Goal: Information Seeking & Learning: Learn about a topic

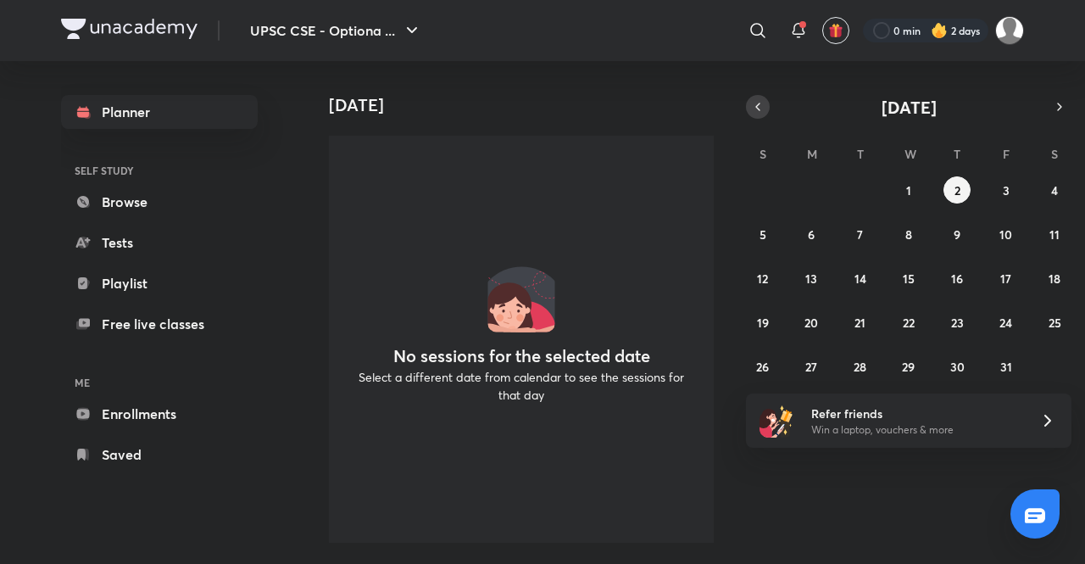
click at [757, 108] on icon "button" at bounding box center [758, 106] width 14 height 15
click at [815, 362] on abbr "29" at bounding box center [811, 367] width 13 height 16
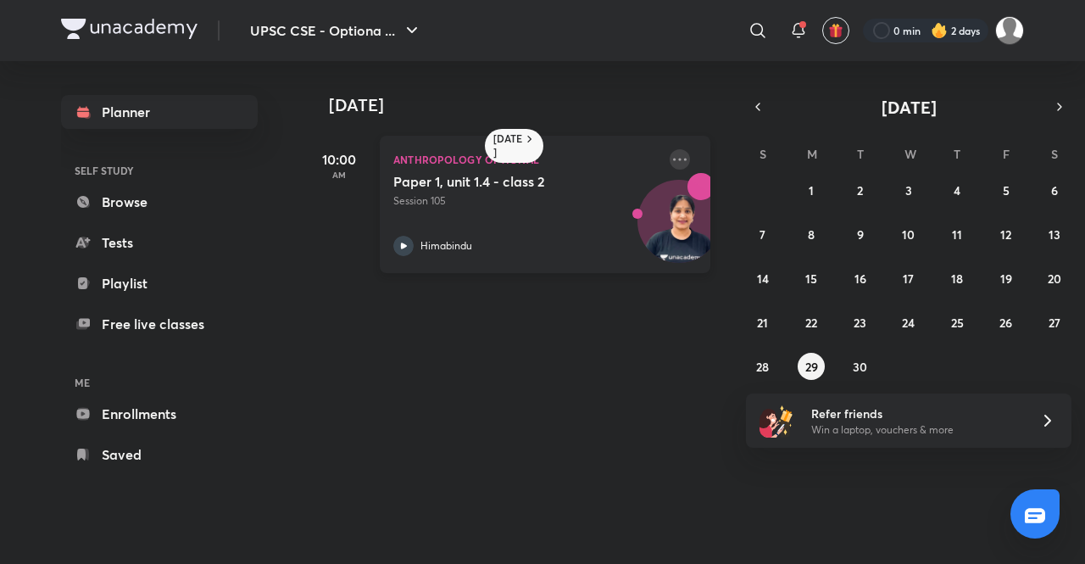
click at [673, 153] on icon at bounding box center [680, 159] width 20 height 20
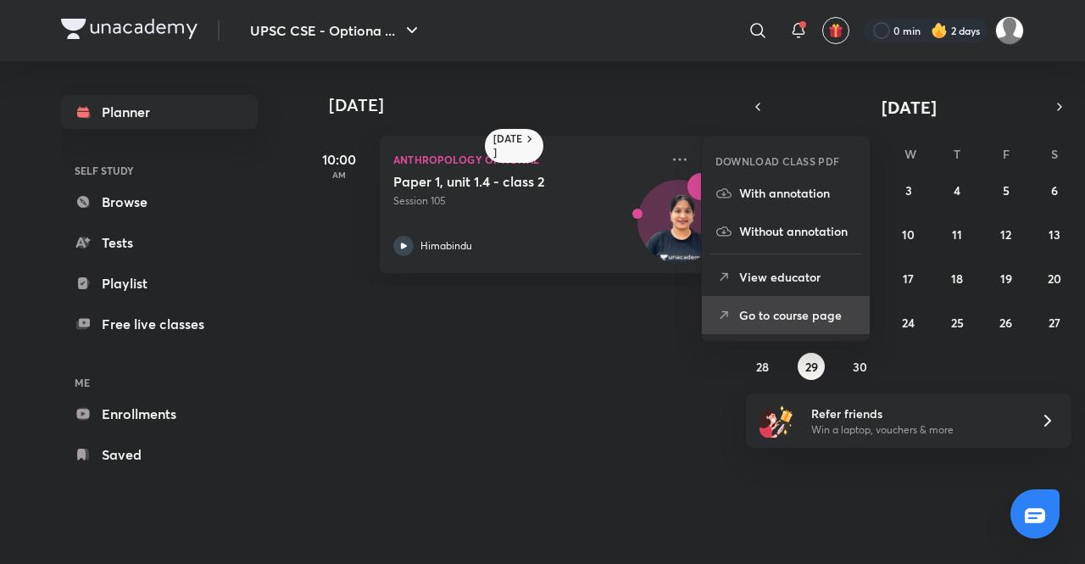
click at [782, 310] on p "Go to course page" at bounding box center [797, 315] width 117 height 18
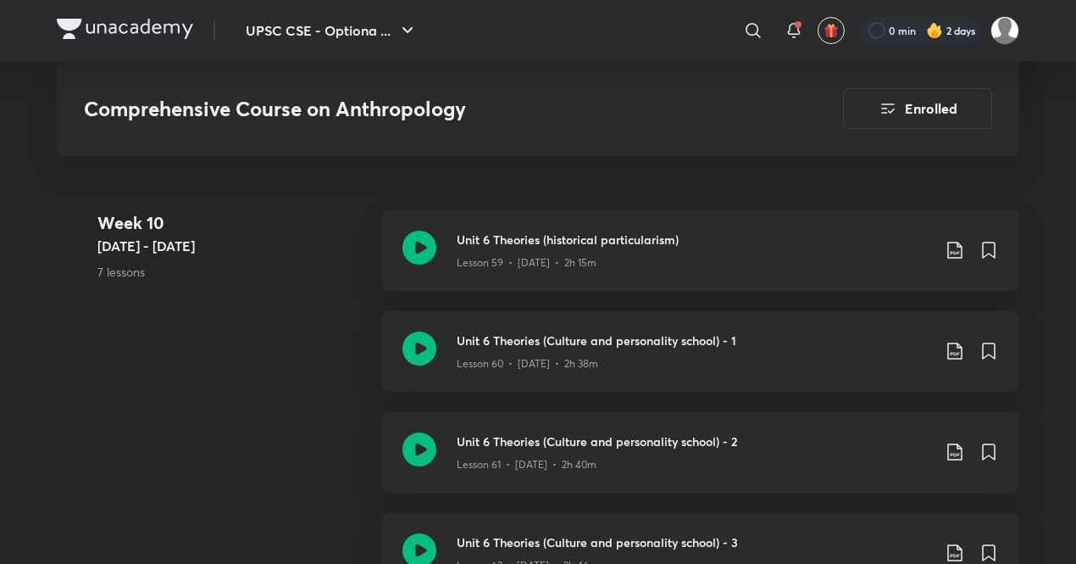
scroll to position [7571, 0]
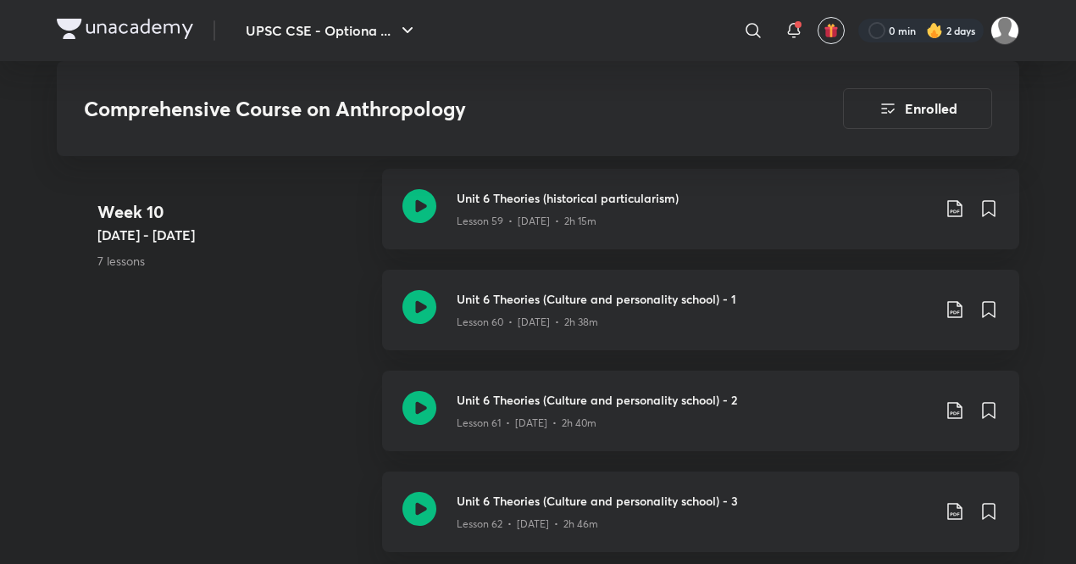
click at [292, 413] on div "Week [DATE] - [DATE] 7 lessons Unit 6 Theories (historical particularism) Lesso…" at bounding box center [538, 522] width 963 height 706
click at [566, 322] on p "Lesson 60 • [DATE] • 2h 38m" at bounding box center [528, 321] width 142 height 15
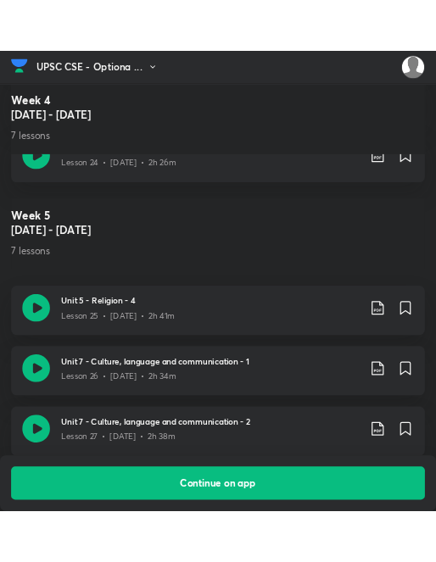
scroll to position [3068, 0]
